Goal: Task Accomplishment & Management: Manage account settings

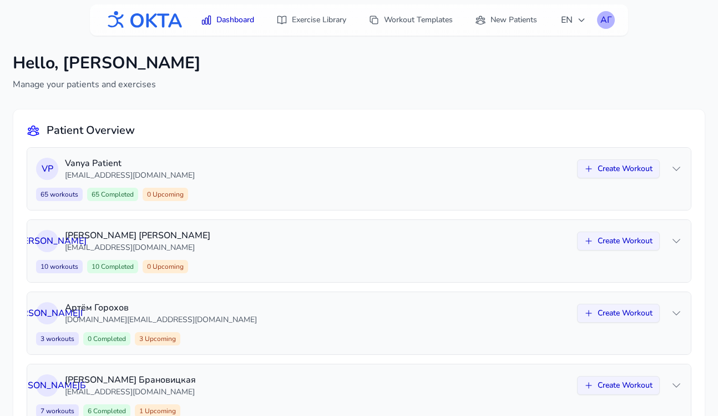
click at [611, 14] on div "АГ" at bounding box center [606, 20] width 18 height 18
click at [545, 61] on link "Logout" at bounding box center [553, 66] width 124 height 20
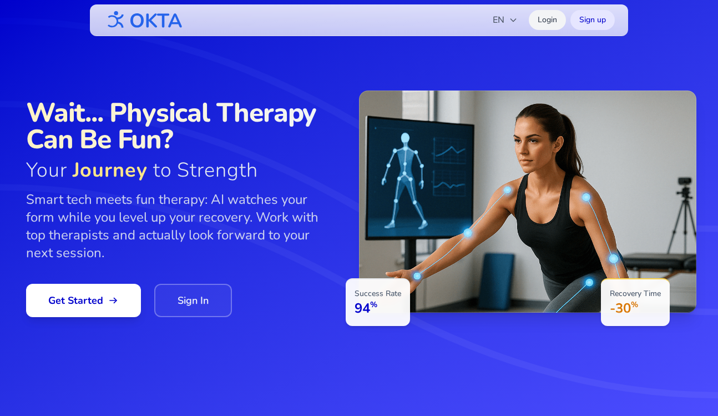
click at [547, 22] on link "Login" at bounding box center [547, 20] width 37 height 20
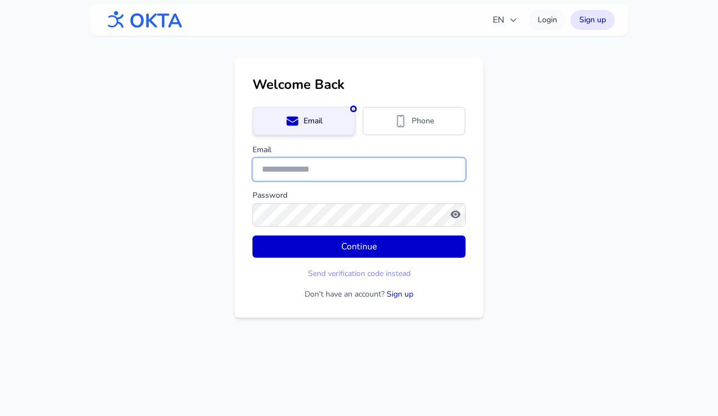
type input "**********"
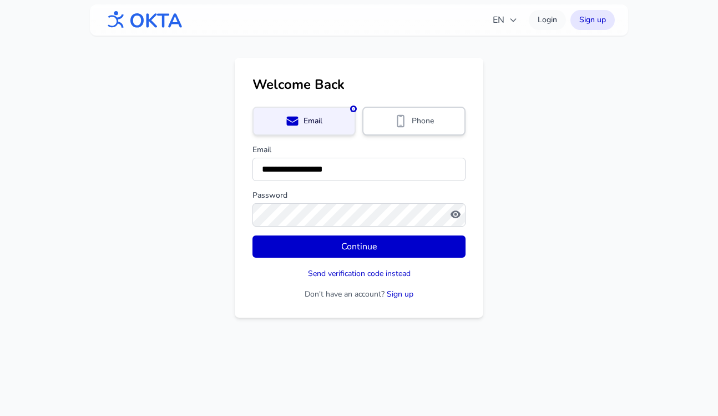
click at [425, 120] on span "Phone" at bounding box center [423, 120] width 22 height 11
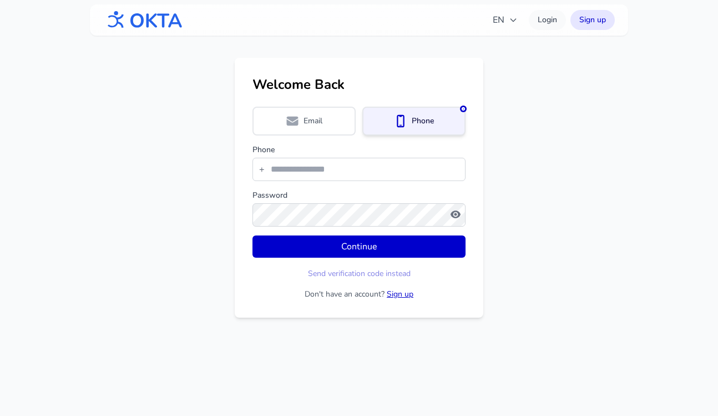
click at [399, 292] on link "Sign up" at bounding box center [400, 294] width 27 height 11
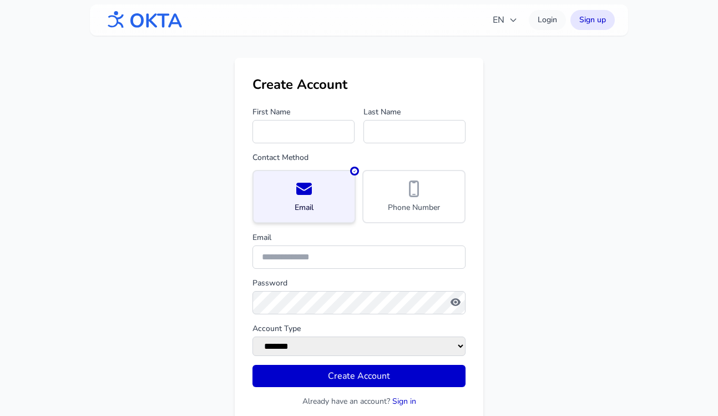
click at [315, 139] on input "First Name" at bounding box center [304, 131] width 102 height 23
type input "*****"
click at [388, 188] on div "Phone Number" at bounding box center [413, 196] width 83 height 33
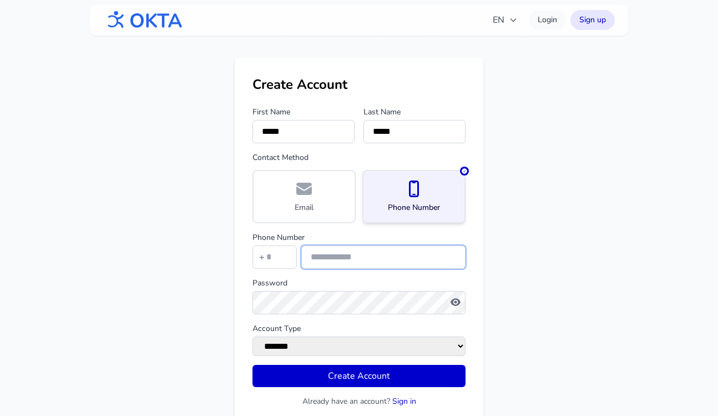
click at [353, 251] on input "tel" at bounding box center [383, 256] width 164 height 23
click at [256, 251] on input "tel" at bounding box center [275, 256] width 44 height 23
type input "*"
click at [332, 263] on input "tel" at bounding box center [383, 256] width 164 height 23
type input "**********"
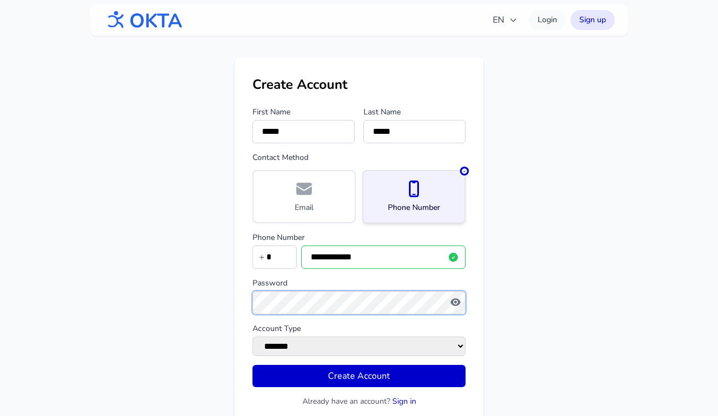
click at [234, 301] on main "**********" at bounding box center [359, 241] width 718 height 367
click at [250, 299] on div "**********" at bounding box center [359, 241] width 249 height 367
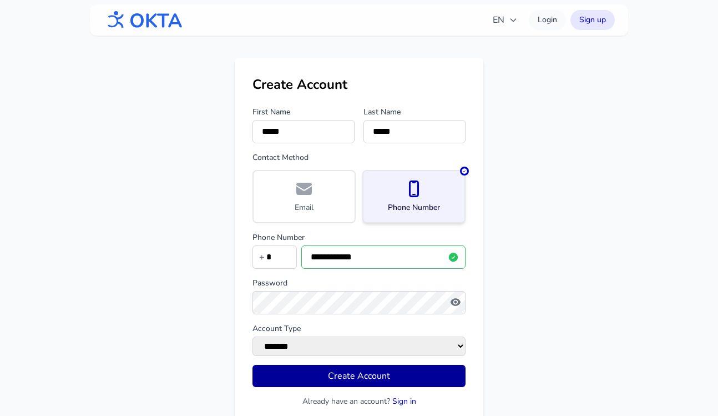
click at [269, 376] on button "Create Account" at bounding box center [359, 376] width 213 height 22
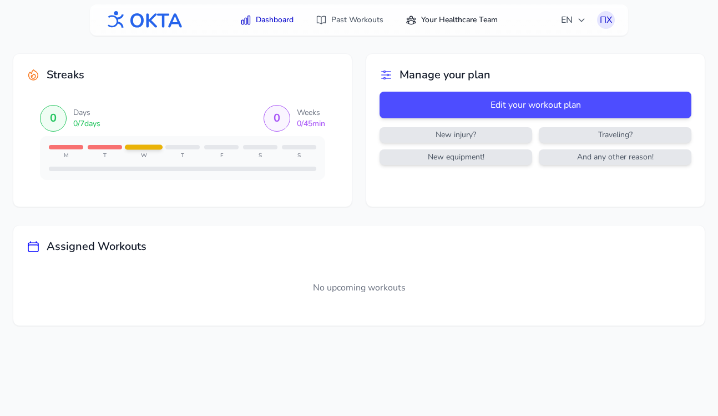
click at [436, 16] on link "Your Healthcare Team" at bounding box center [451, 20] width 105 height 20
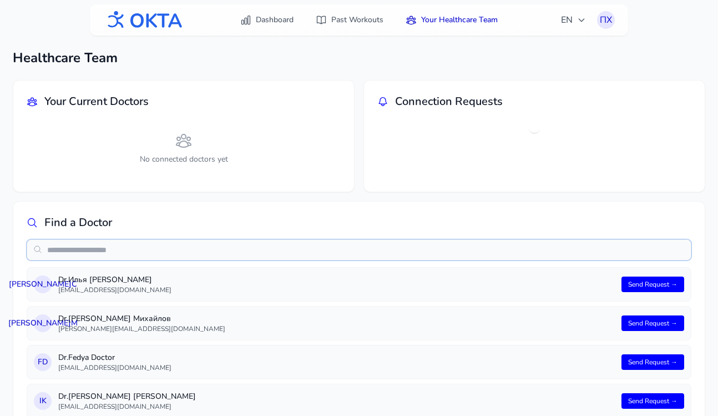
click at [374, 247] on input "text" at bounding box center [359, 249] width 665 height 21
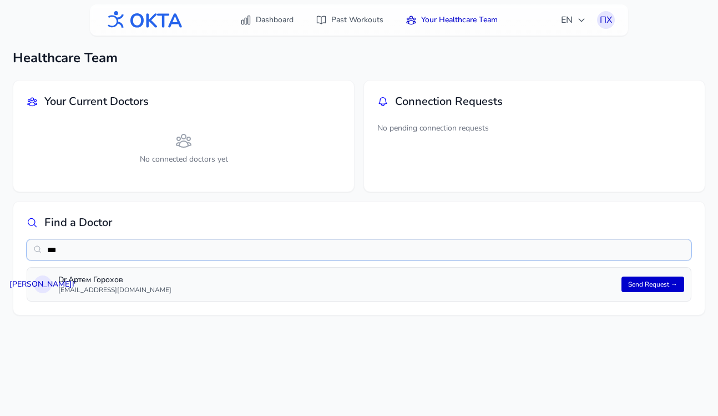
type input "***"
click at [656, 285] on button "Send Request →" at bounding box center [653, 284] width 63 height 16
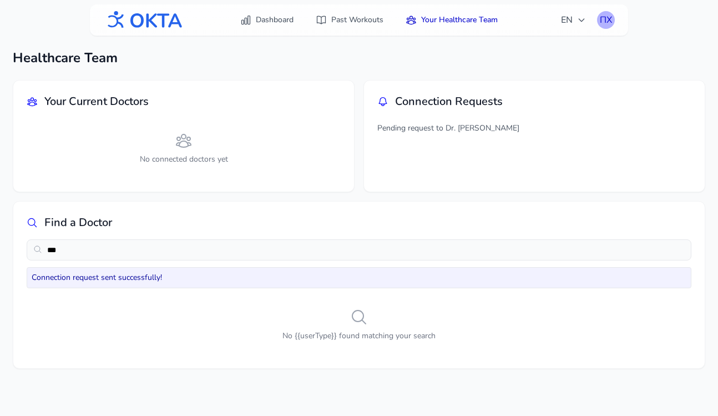
click at [607, 24] on div "ПХ" at bounding box center [606, 20] width 18 height 18
click at [581, 62] on link "Logout" at bounding box center [553, 66] width 124 height 20
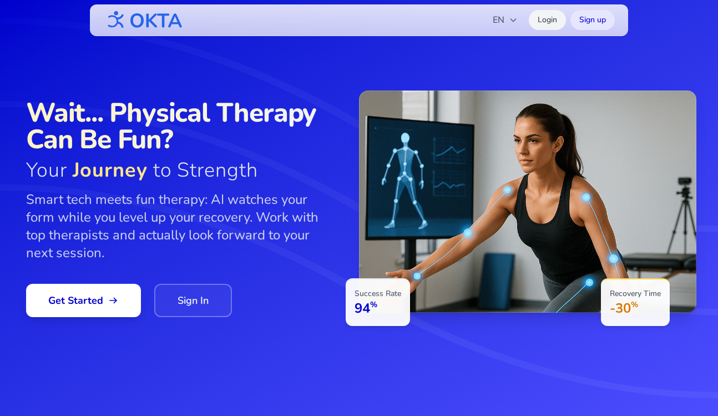
click at [552, 20] on link "Login" at bounding box center [547, 20] width 37 height 20
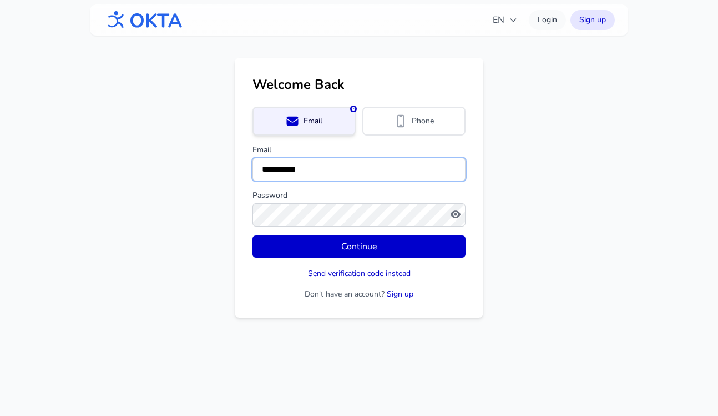
drag, startPoint x: 356, startPoint y: 169, endPoint x: 246, endPoint y: 155, distance: 110.8
click at [246, 155] on div "**********" at bounding box center [359, 188] width 249 height 260
type input "**********"
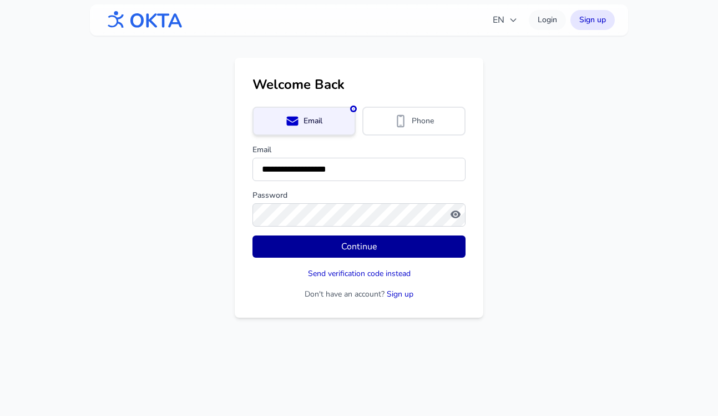
click at [331, 251] on button "Continue" at bounding box center [359, 246] width 213 height 22
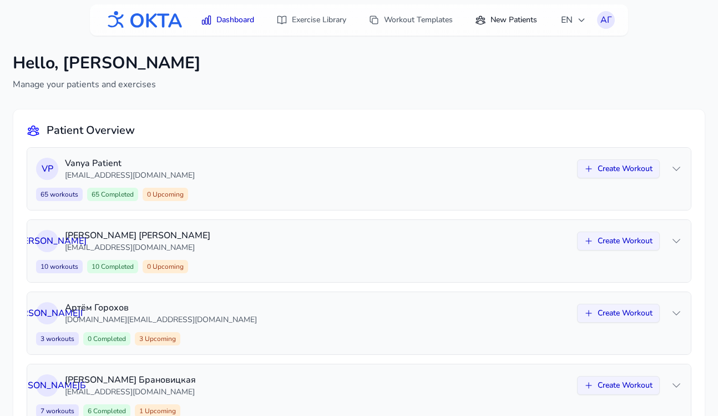
click at [495, 20] on link "New Patients" at bounding box center [505, 20] width 75 height 20
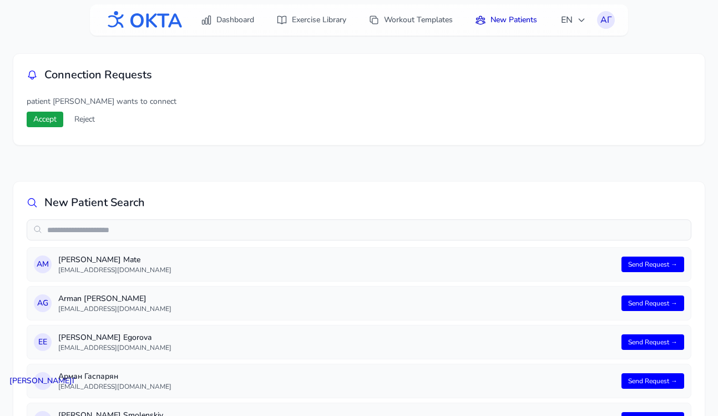
click at [50, 123] on button "Accept" at bounding box center [45, 120] width 37 height 16
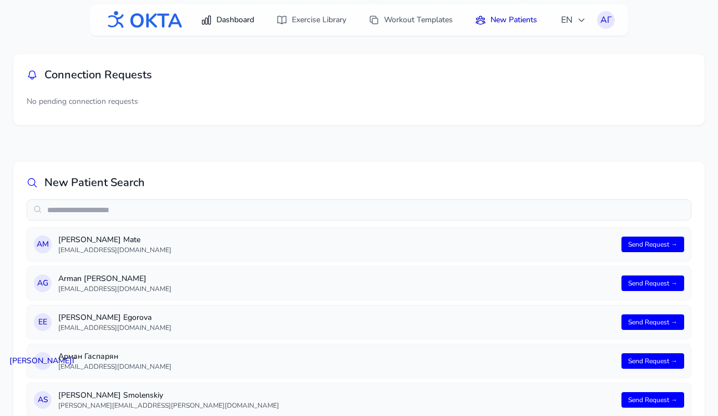
click at [240, 16] on link "Dashboard" at bounding box center [227, 20] width 67 height 20
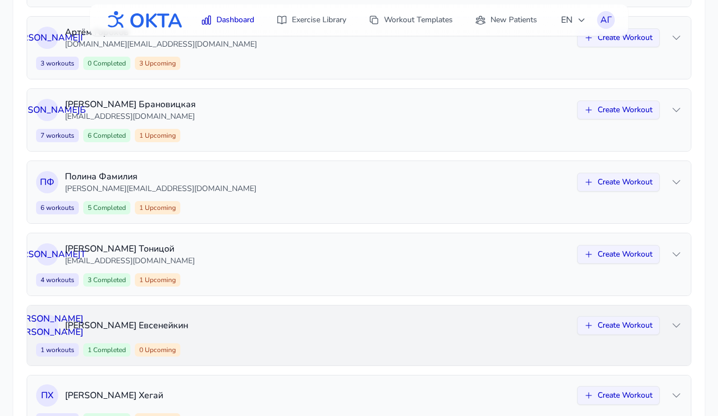
scroll to position [327, 0]
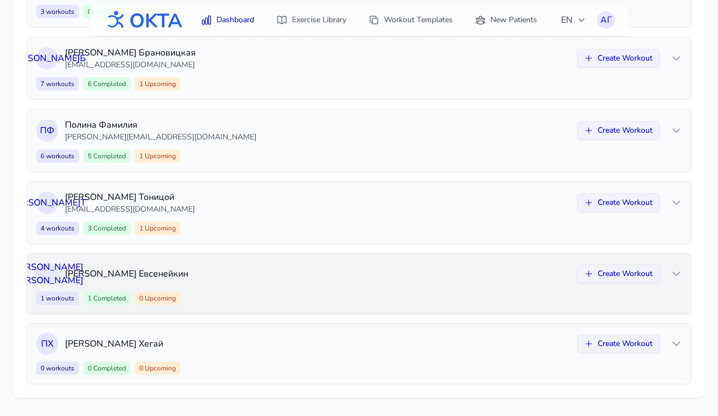
click at [281, 294] on div "1 workouts 1 Completed 0 Upcoming Create Workout" at bounding box center [359, 297] width 646 height 13
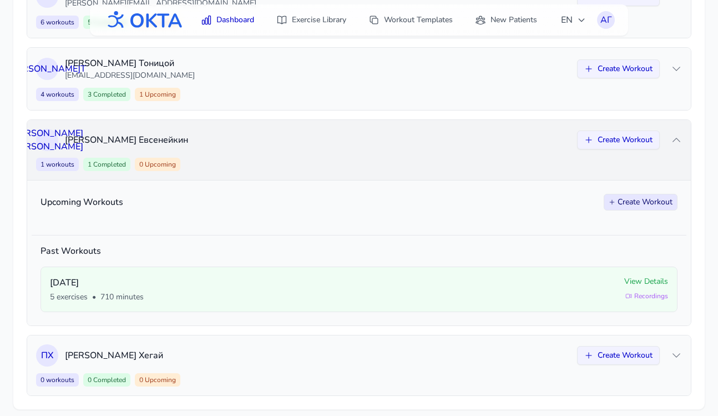
scroll to position [472, 0]
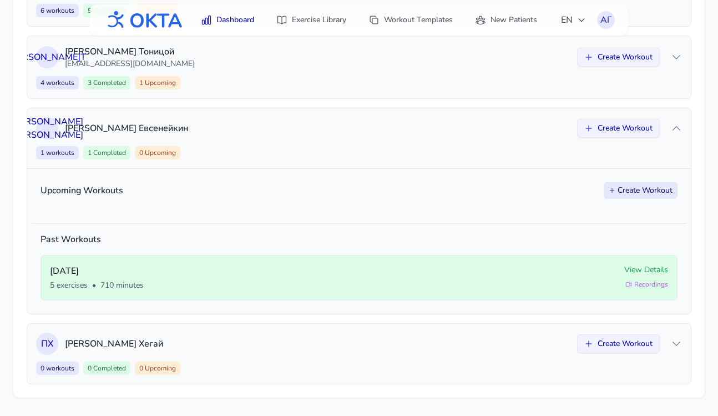
click at [643, 267] on span "View Details" at bounding box center [646, 269] width 44 height 11
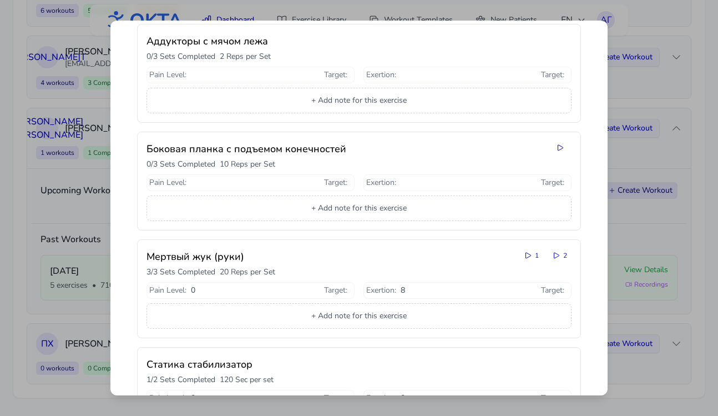
scroll to position [0, 0]
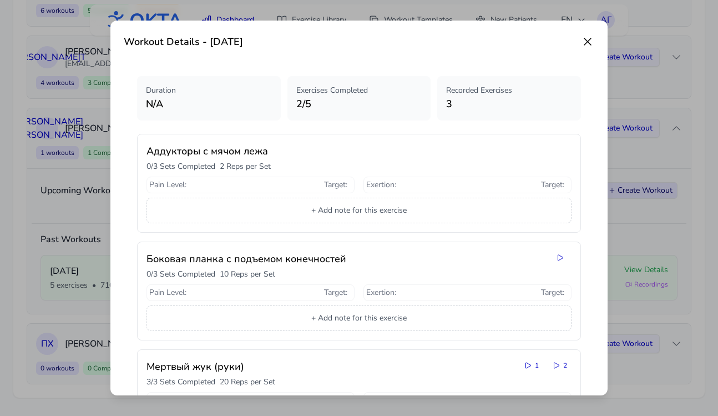
click at [591, 43] on icon at bounding box center [587, 41] width 13 height 13
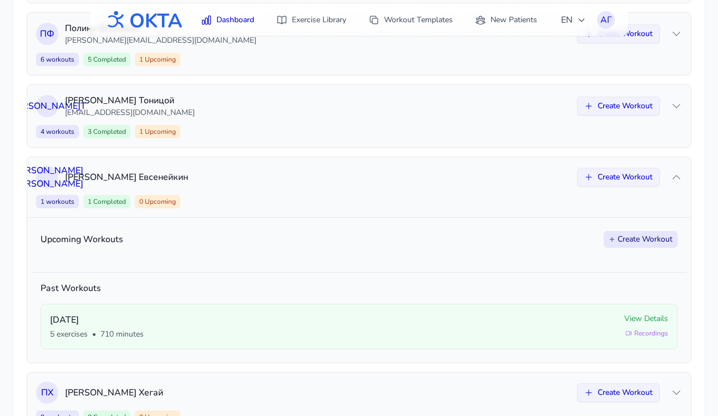
scroll to position [335, 0]
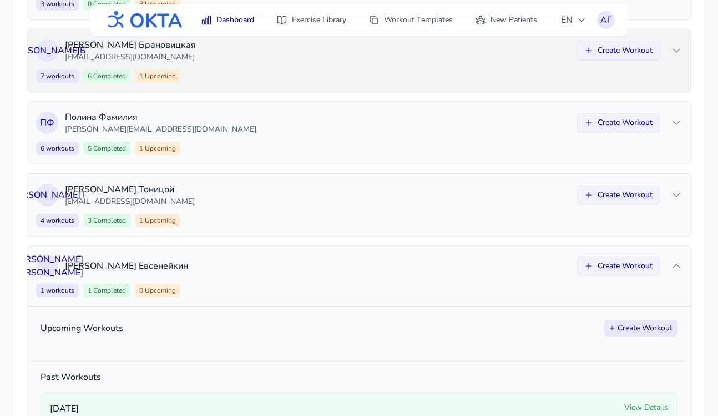
click at [471, 64] on div "А Б [PERSON_NAME] [EMAIL_ADDRESS][DOMAIN_NAME] Create Workout 7 workouts 6 Comp…" at bounding box center [359, 60] width 664 height 62
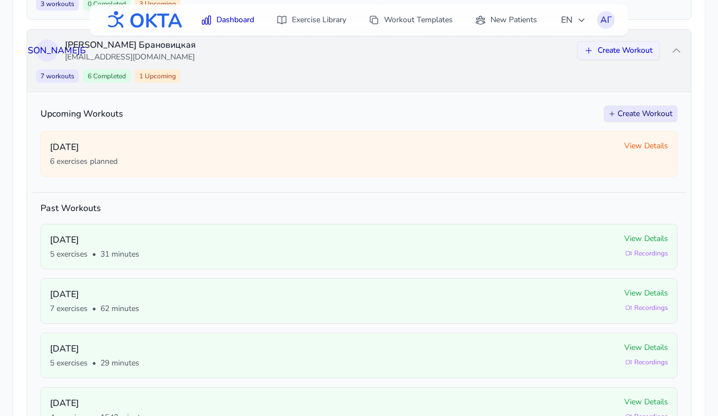
click at [471, 64] on div "А Б [PERSON_NAME] [EMAIL_ADDRESS][DOMAIN_NAME] Create Workout 7 workouts 6 Comp…" at bounding box center [359, 60] width 664 height 62
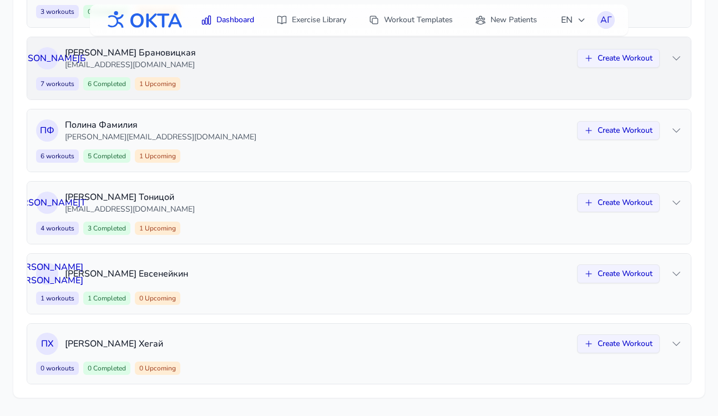
click at [471, 64] on p "[EMAIL_ADDRESS][DOMAIN_NAME]" at bounding box center [318, 64] width 506 height 11
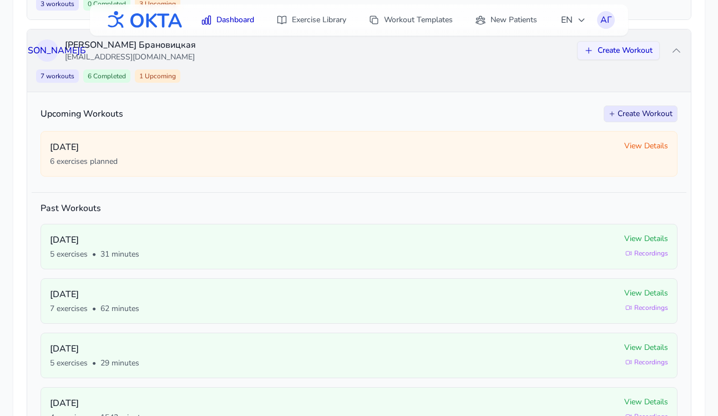
click at [471, 64] on div "А Б [PERSON_NAME] [EMAIL_ADDRESS][DOMAIN_NAME] Create Workout 7 workouts 6 Comp…" at bounding box center [359, 60] width 664 height 62
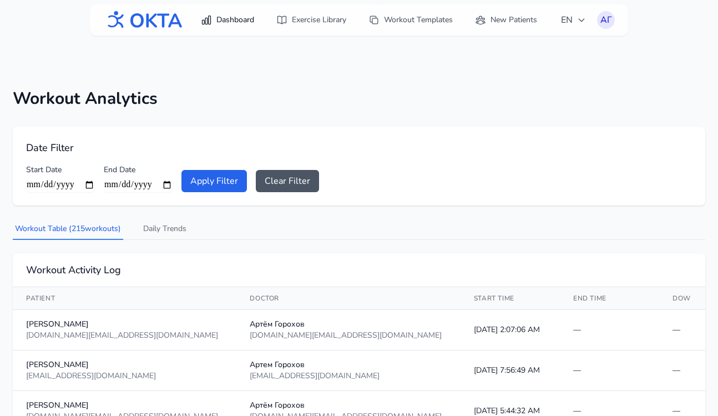
click at [238, 21] on link "Dashboard" at bounding box center [227, 20] width 67 height 20
